Goal: Transaction & Acquisition: Purchase product/service

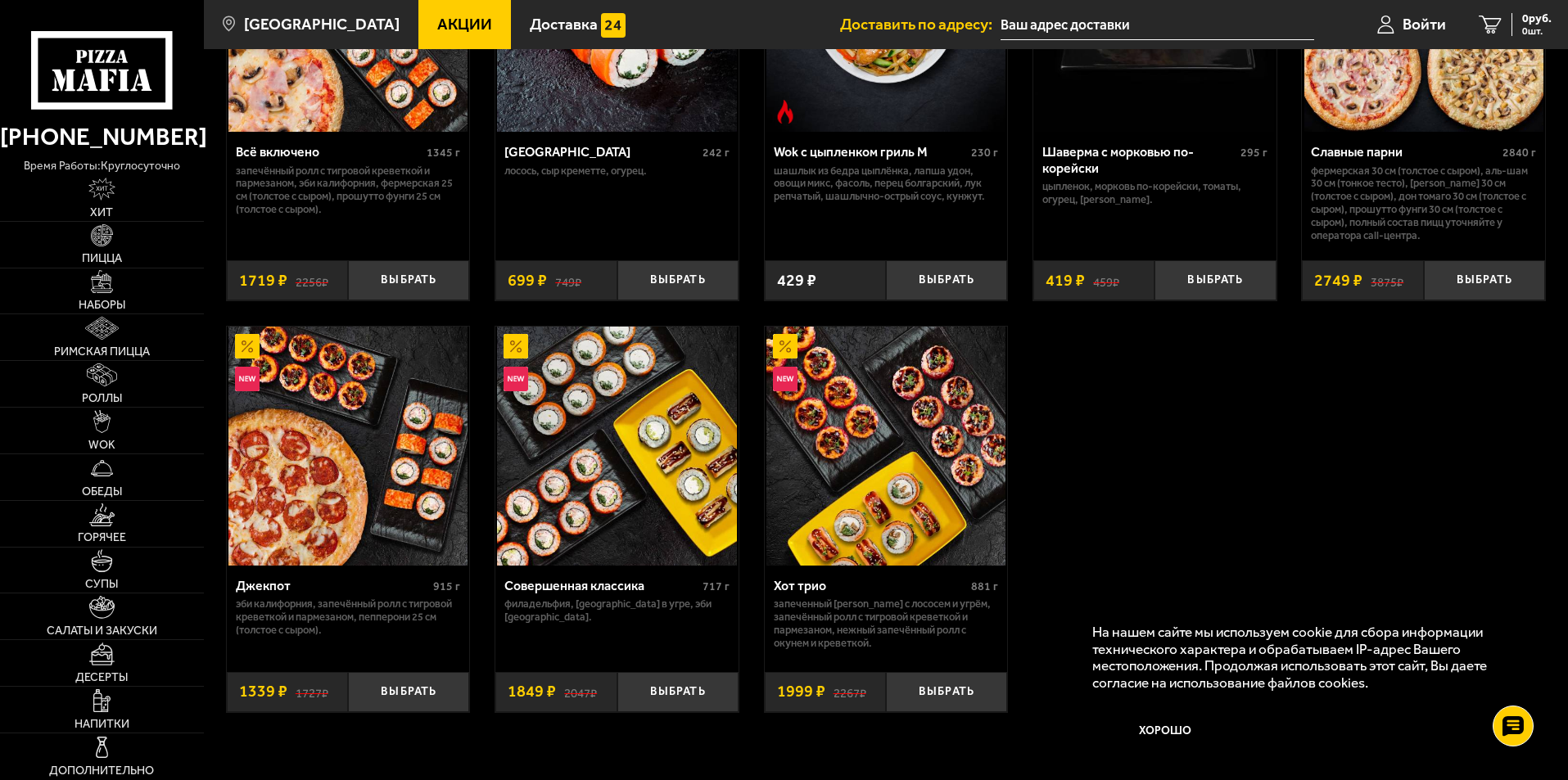
scroll to position [1063, 0]
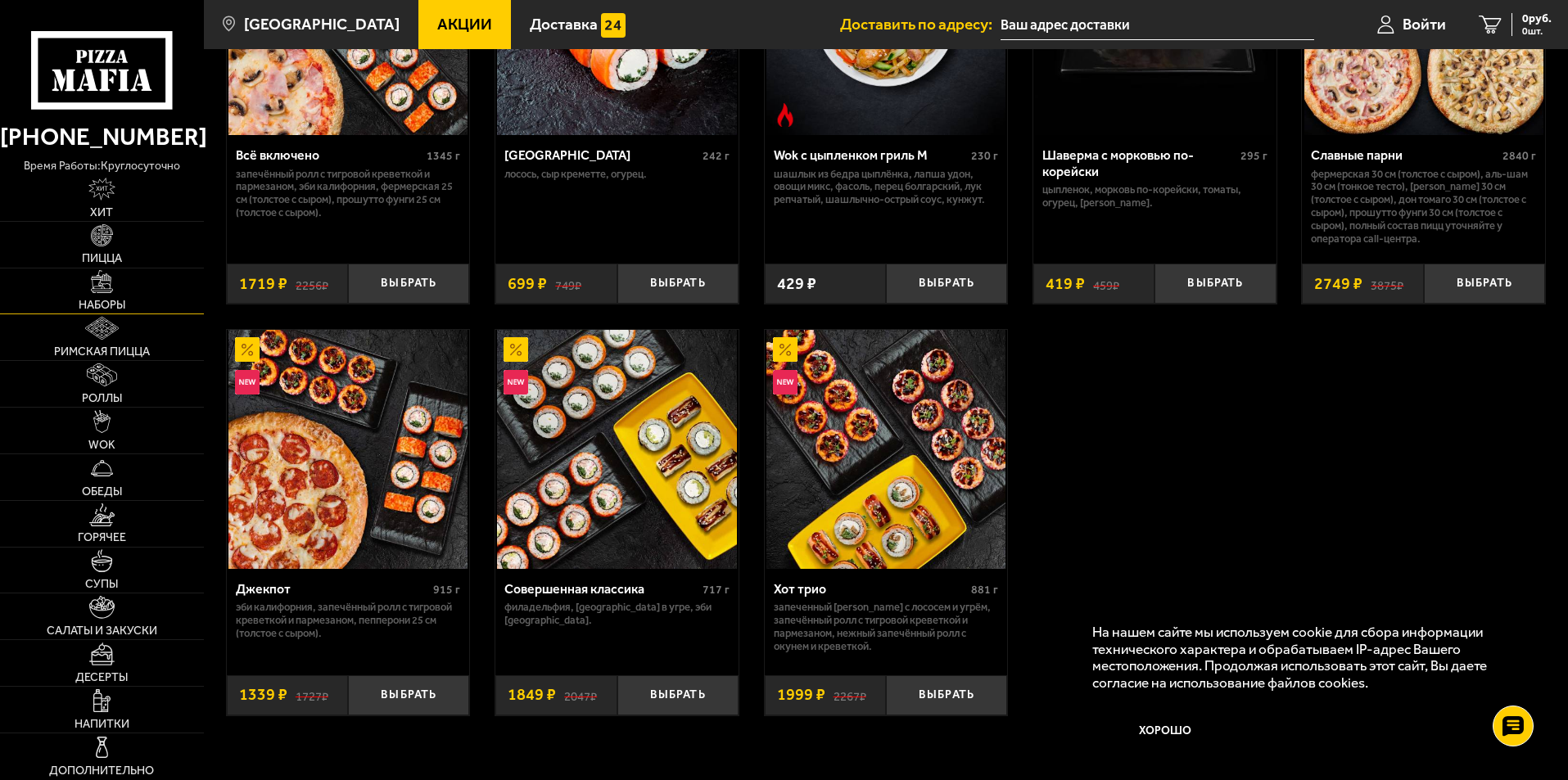
click at [100, 292] on img at bounding box center [102, 281] width 23 height 23
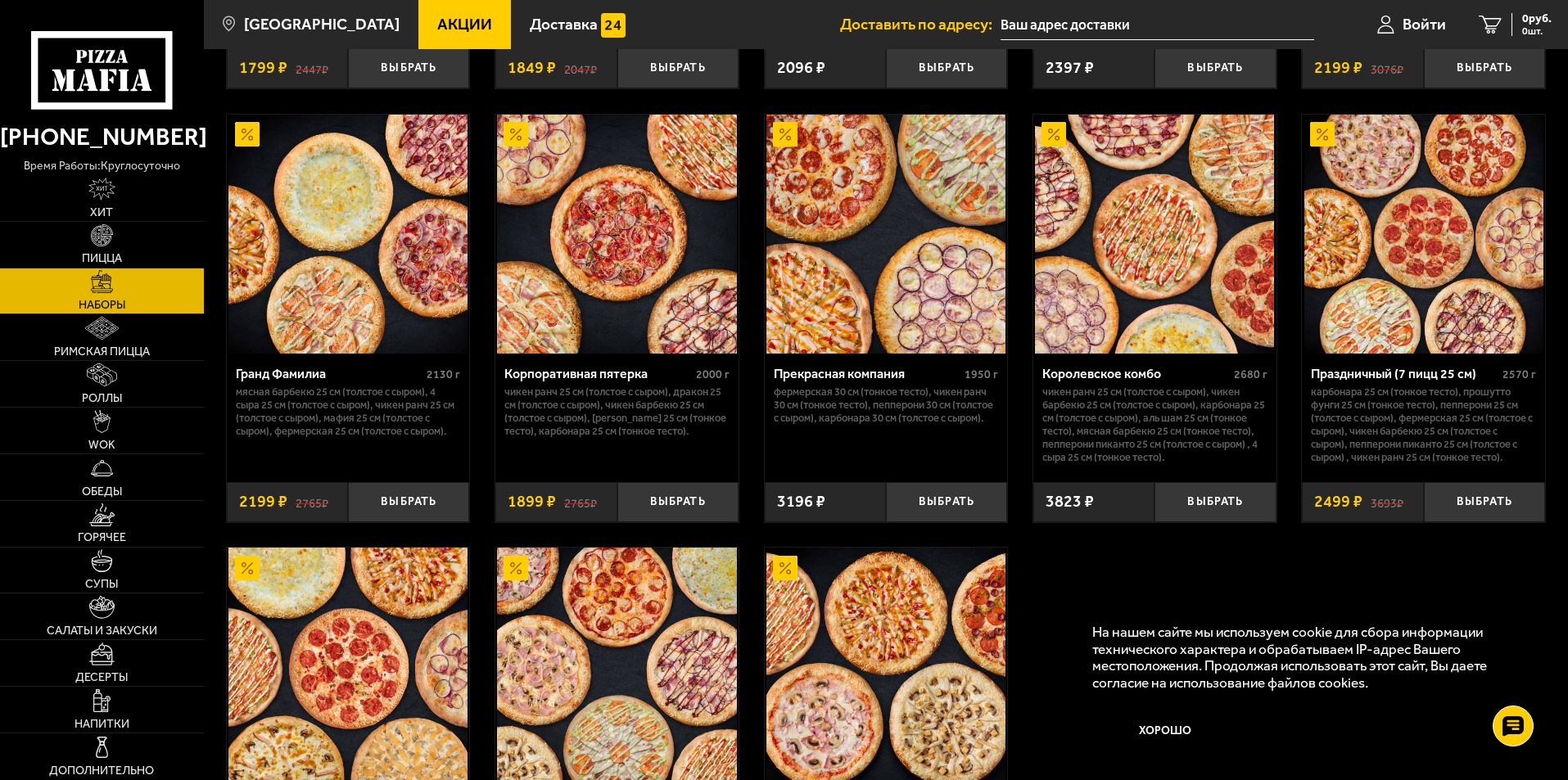
scroll to position [2046, 0]
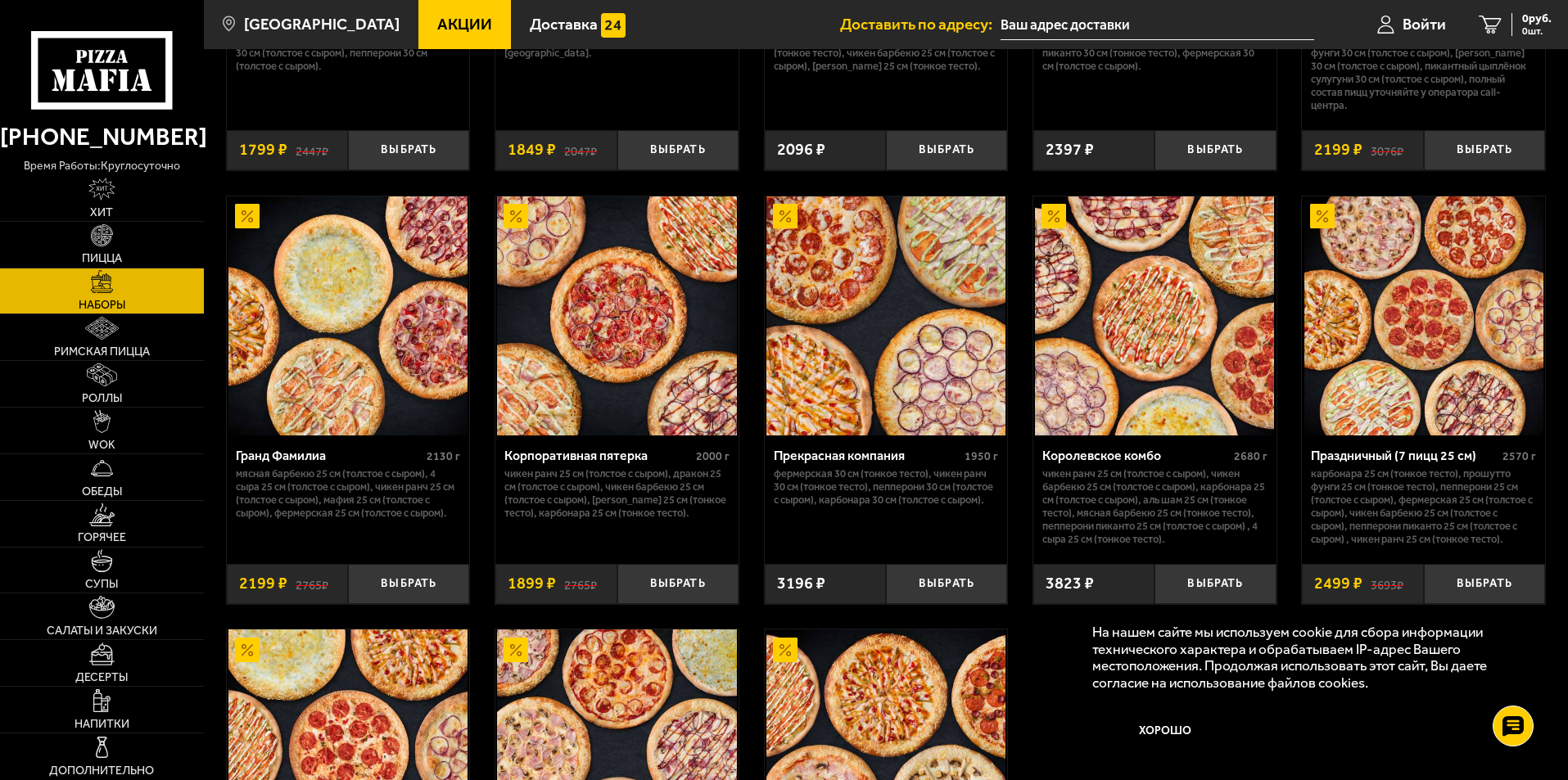
click at [659, 354] on img at bounding box center [616, 316] width 239 height 239
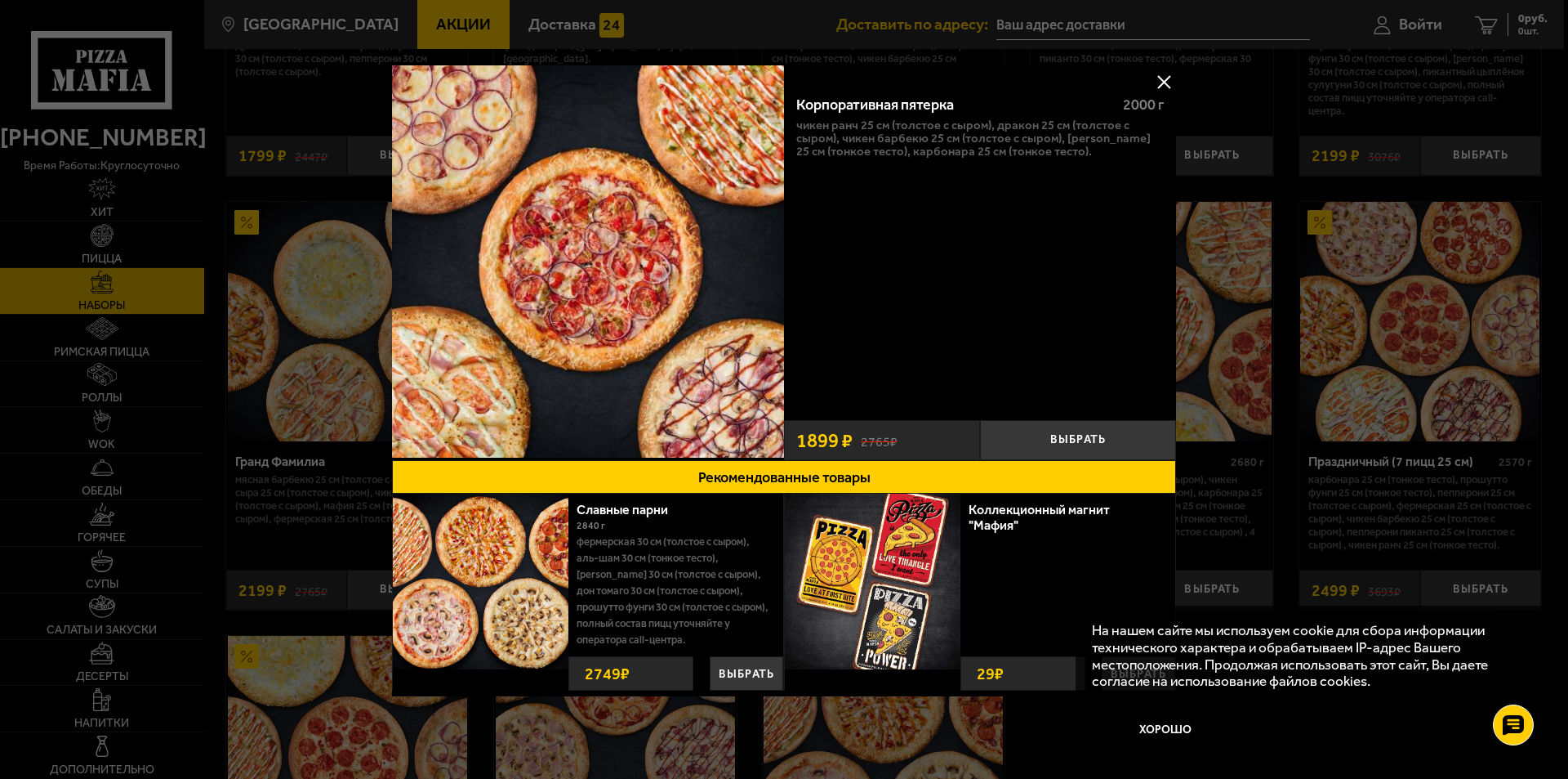
click at [496, 588] on img at bounding box center [480, 581] width 176 height 176
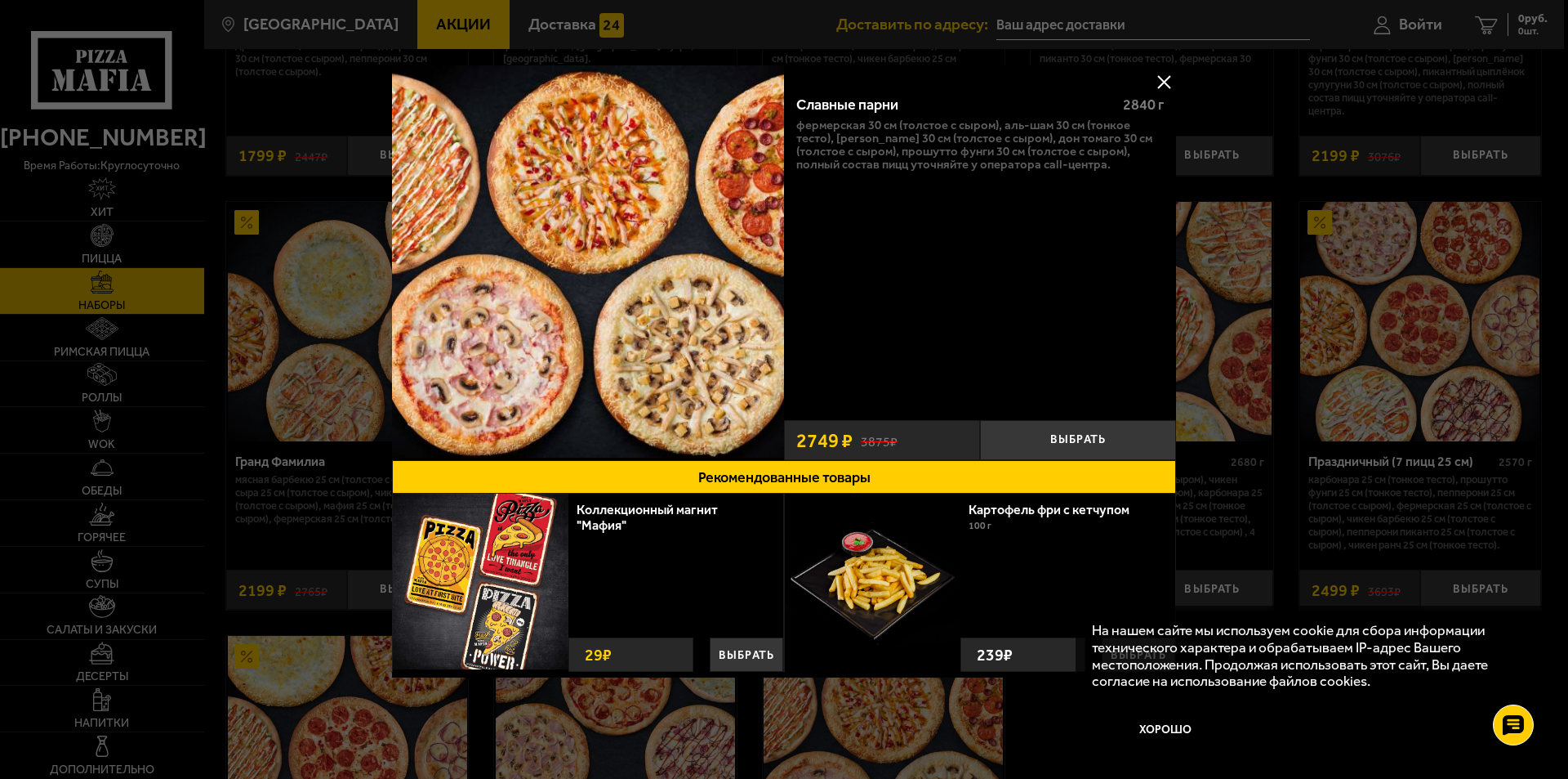
click at [1167, 83] on button at bounding box center [1163, 81] width 24 height 24
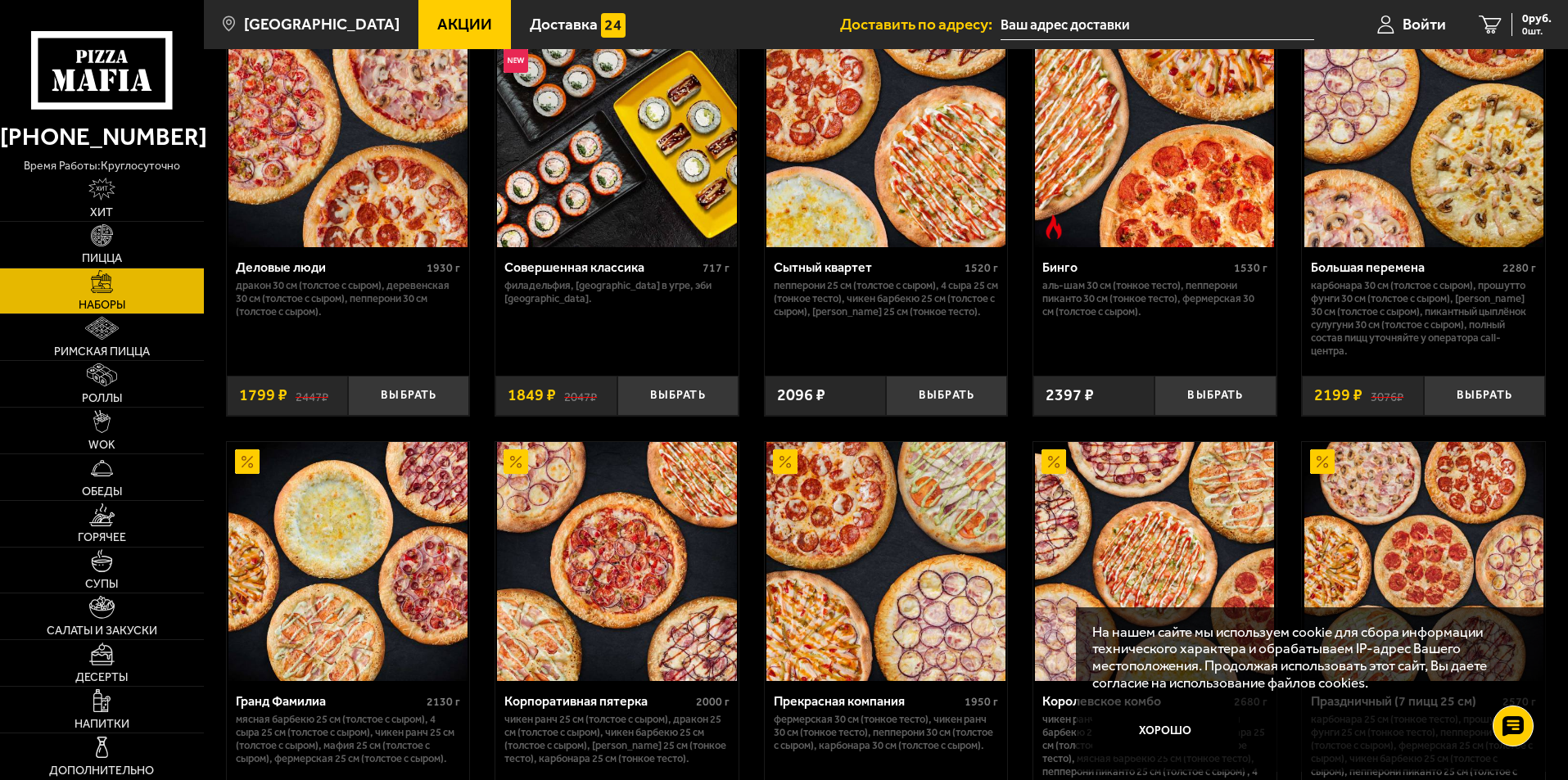
scroll to position [1718, 0]
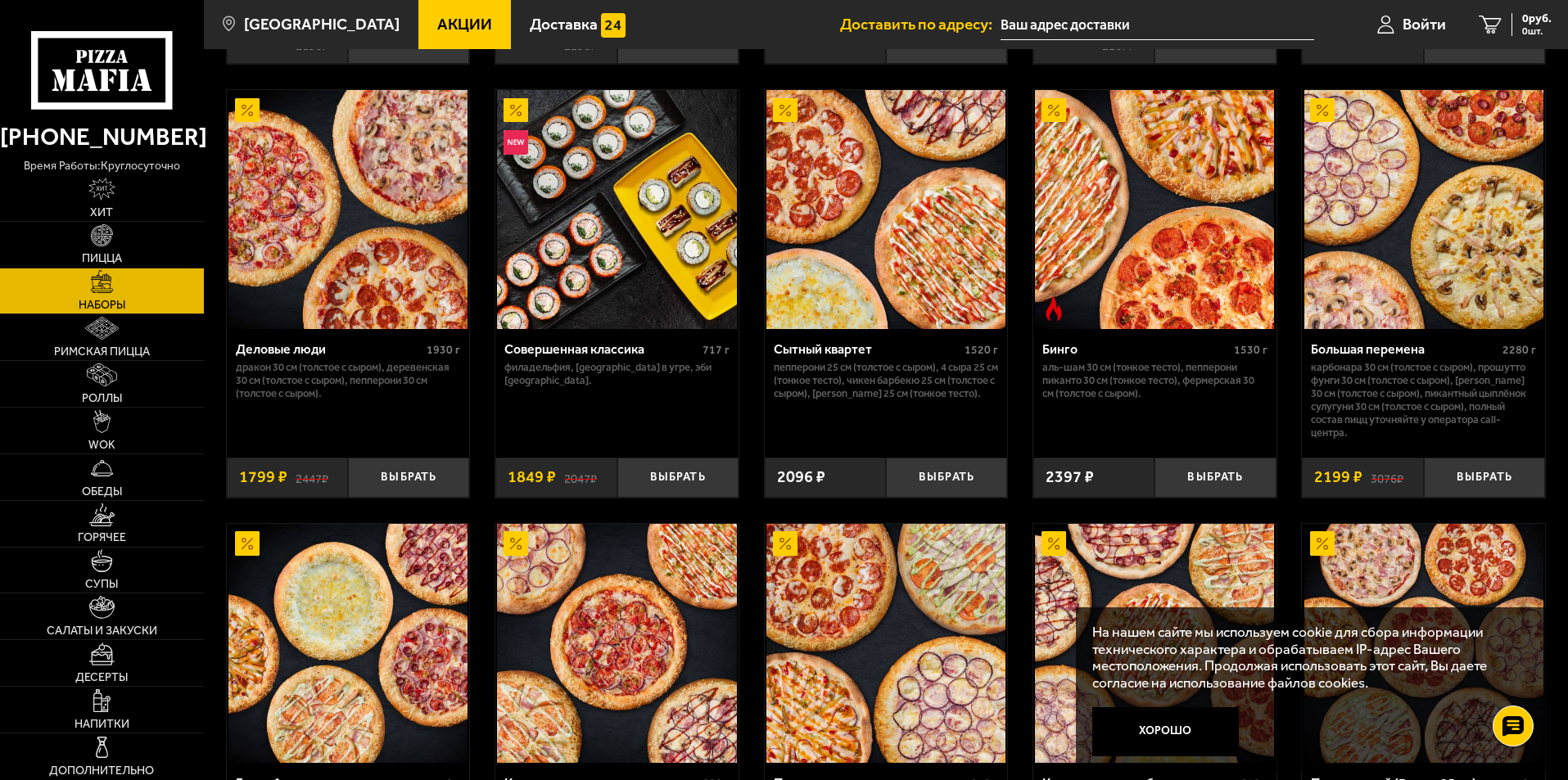
click at [406, 254] on img at bounding box center [348, 209] width 239 height 239
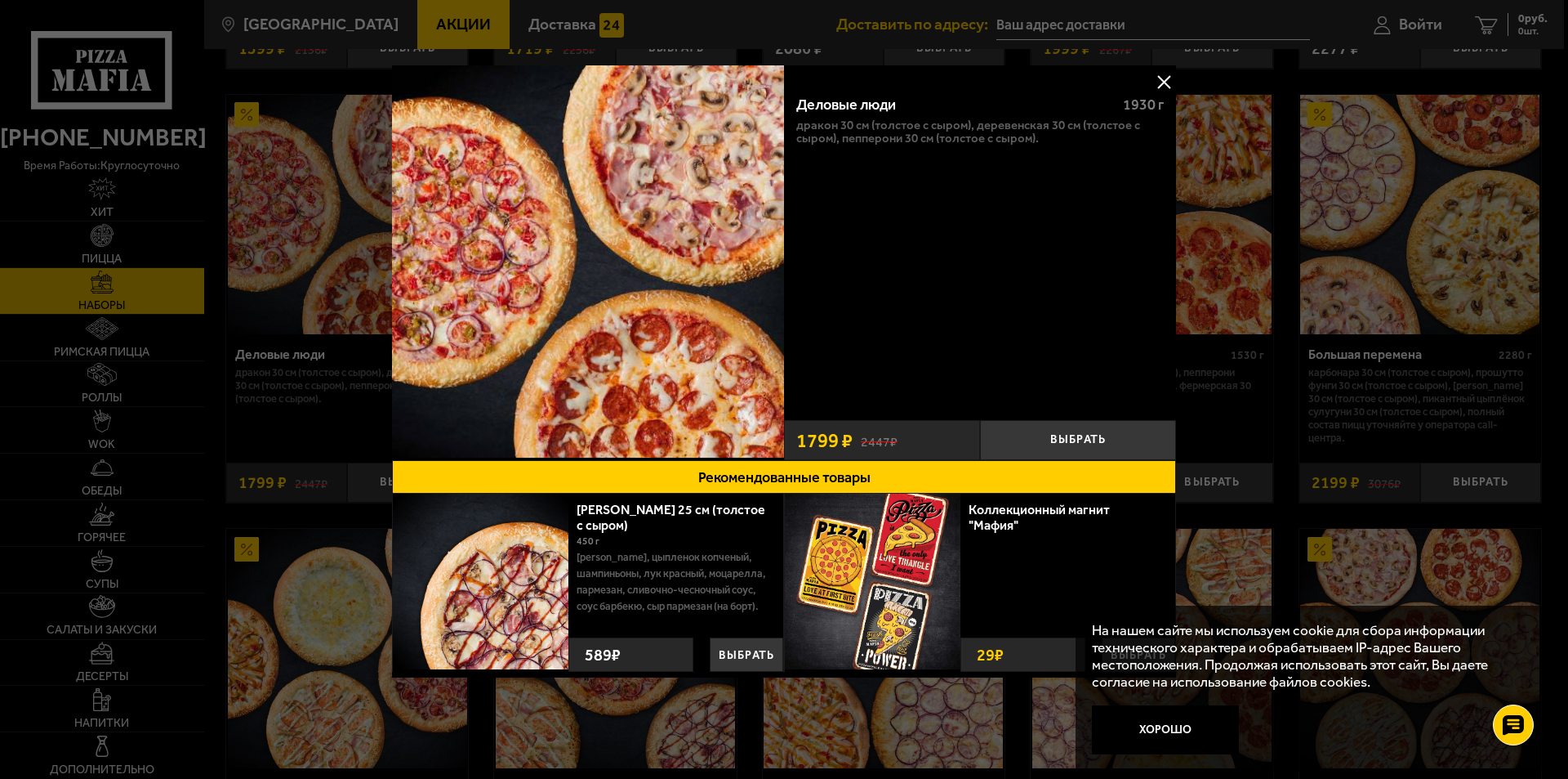
click at [1155, 82] on button at bounding box center [1163, 81] width 24 height 24
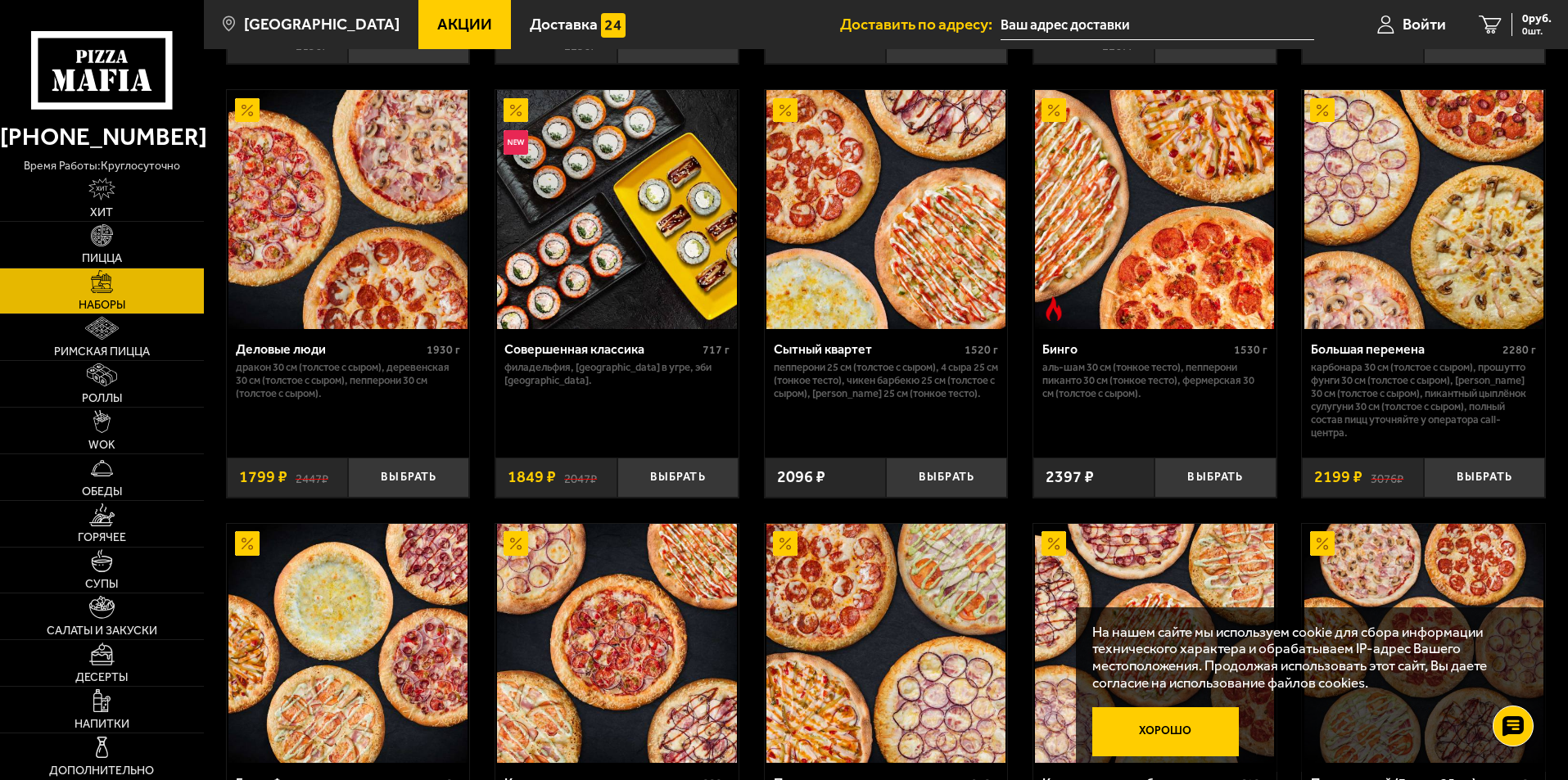
click at [1162, 730] on button "Хорошо" at bounding box center [1165, 731] width 147 height 49
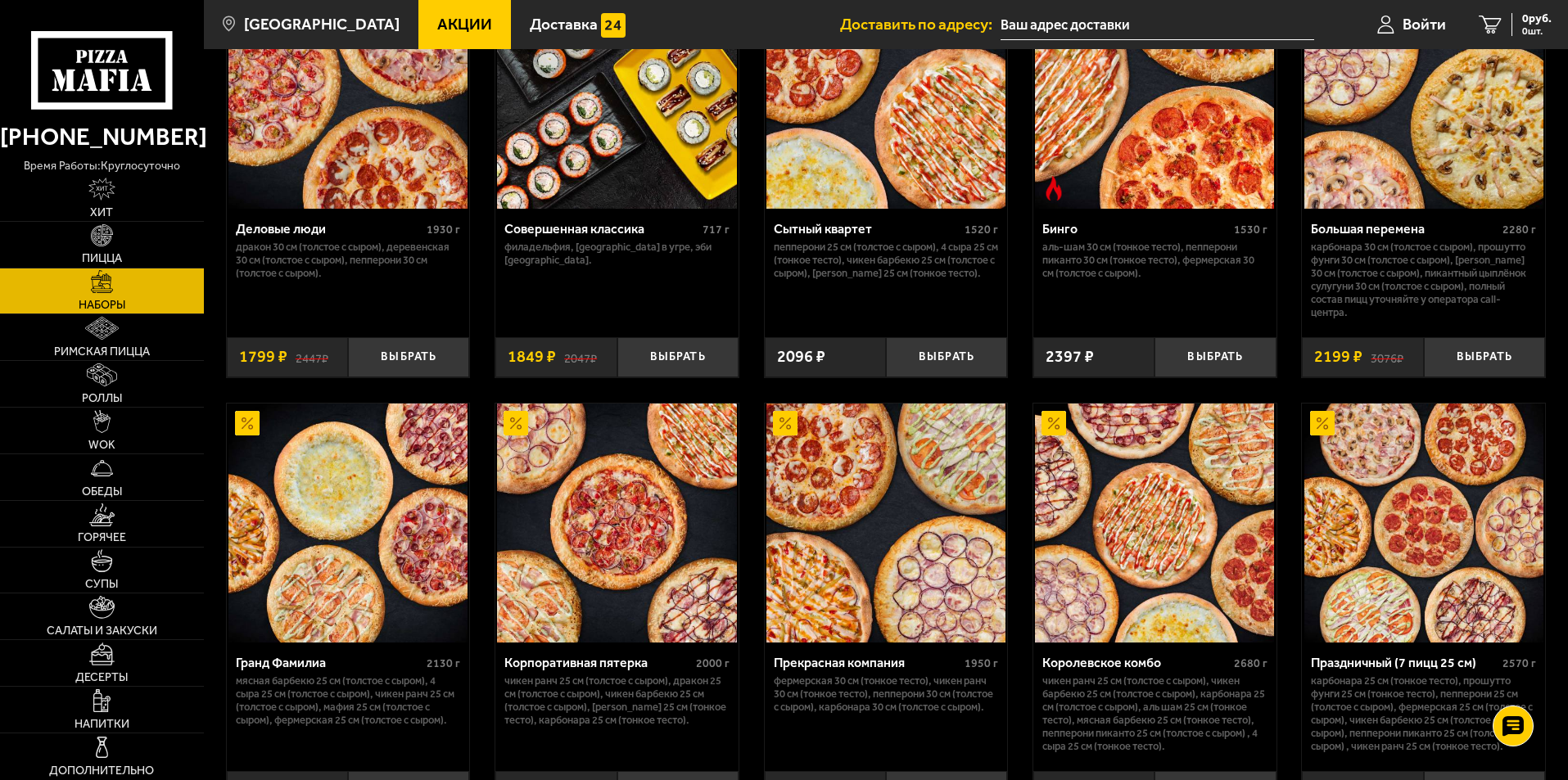
scroll to position [1800, 0]
